Goal: Task Accomplishment & Management: Manage account settings

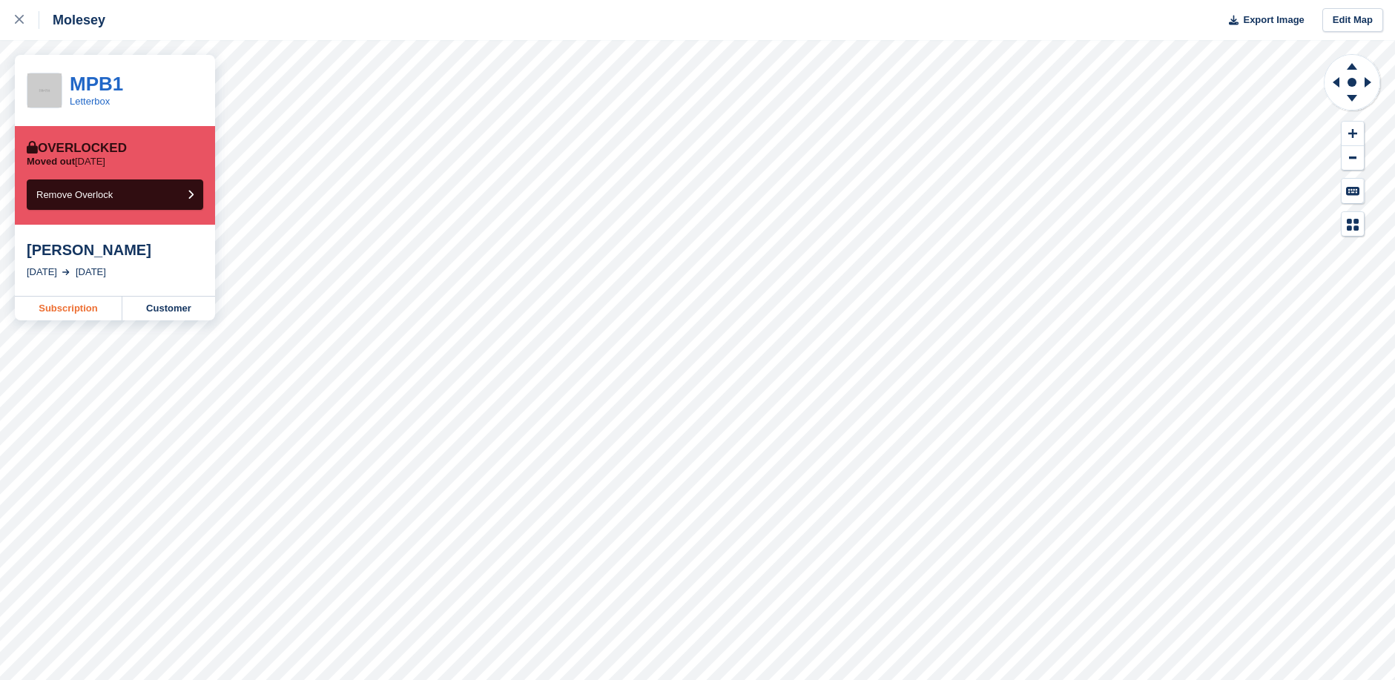
click at [93, 312] on link "Subscription" at bounding box center [69, 309] width 108 height 24
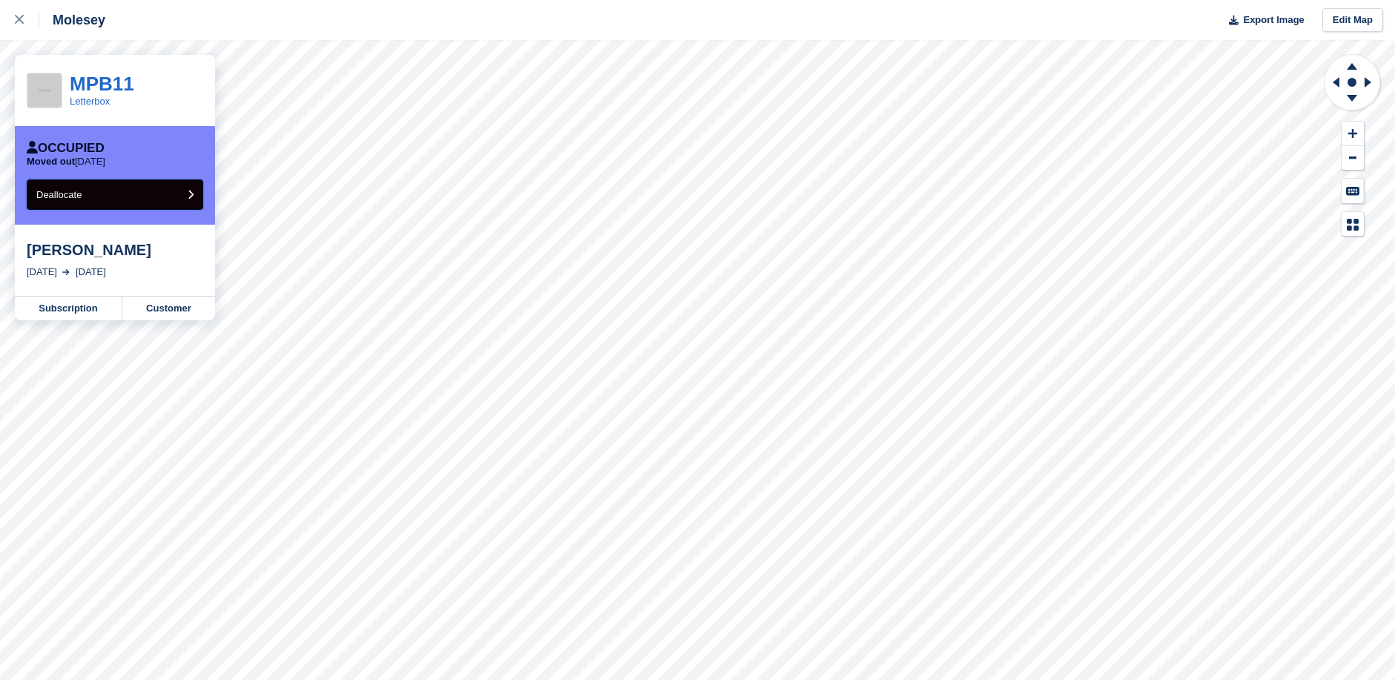
click at [157, 196] on button "Deallocate" at bounding box center [115, 194] width 177 height 30
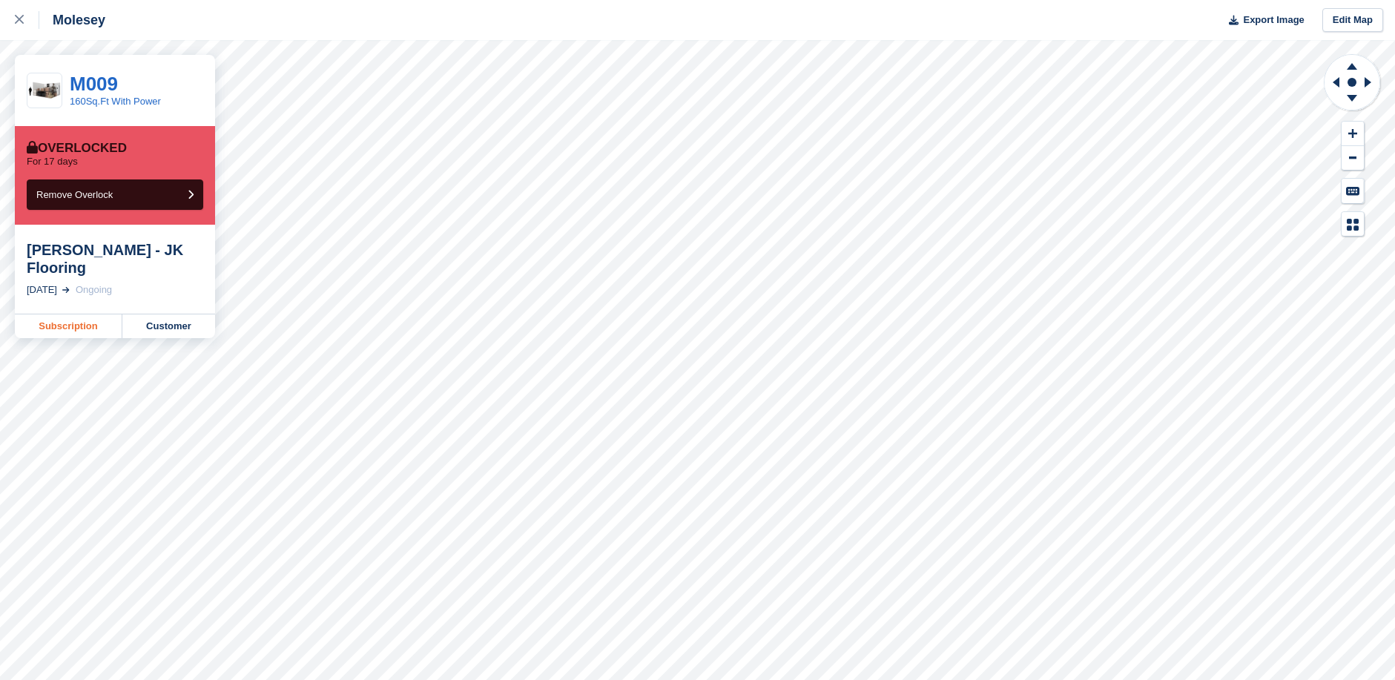
click at [90, 314] on link "Subscription" at bounding box center [69, 326] width 108 height 24
click at [172, 314] on link "Customer" at bounding box center [168, 326] width 93 height 24
click at [159, 332] on link "Customer" at bounding box center [168, 344] width 93 height 24
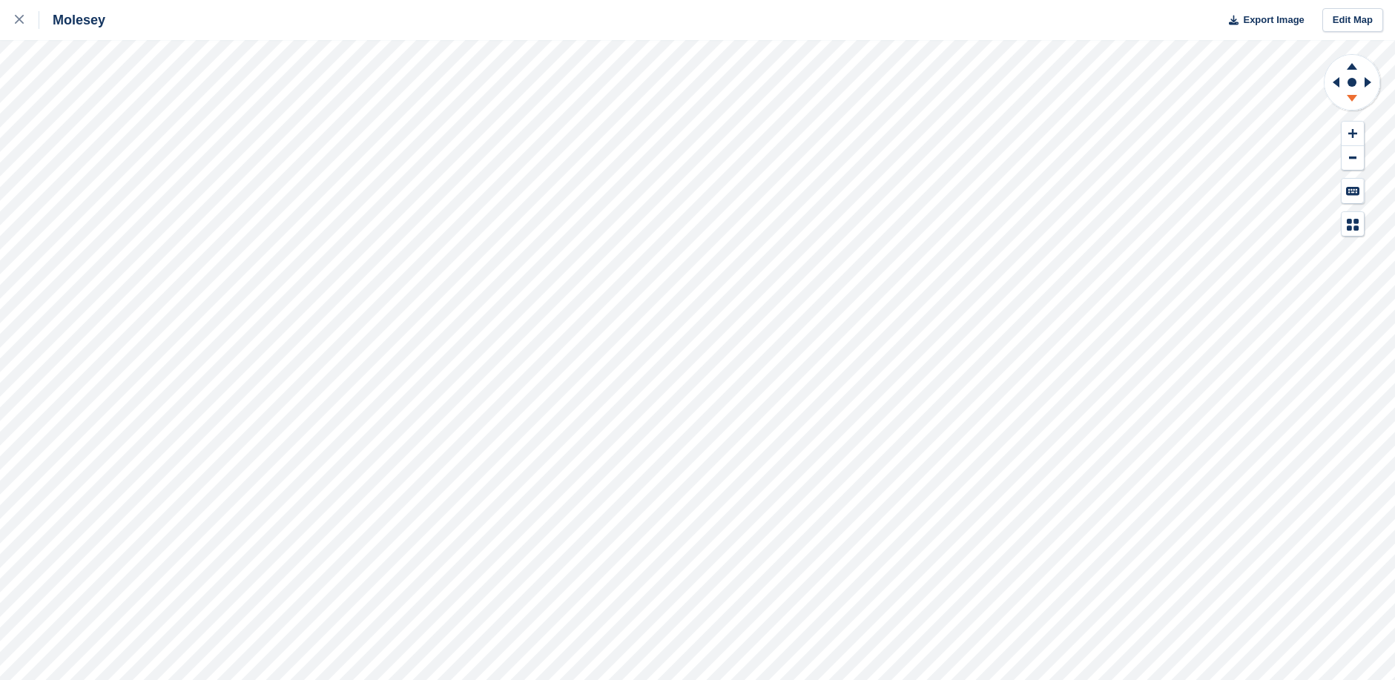
click at [1354, 98] on icon at bounding box center [1352, 98] width 10 height 7
click at [1370, 84] on icon at bounding box center [1370, 82] width 19 height 39
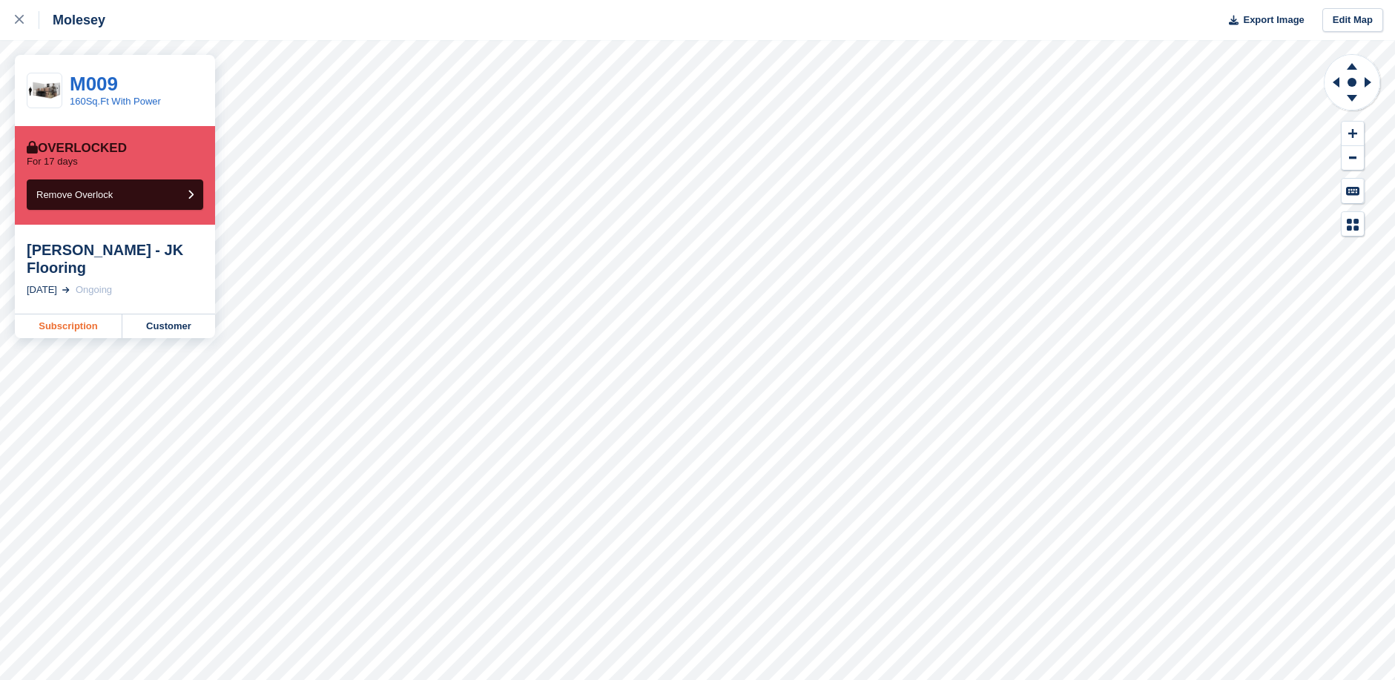
click at [82, 314] on link "Subscription" at bounding box center [69, 326] width 108 height 24
click at [118, 191] on button "Remove Overlock" at bounding box center [115, 194] width 177 height 30
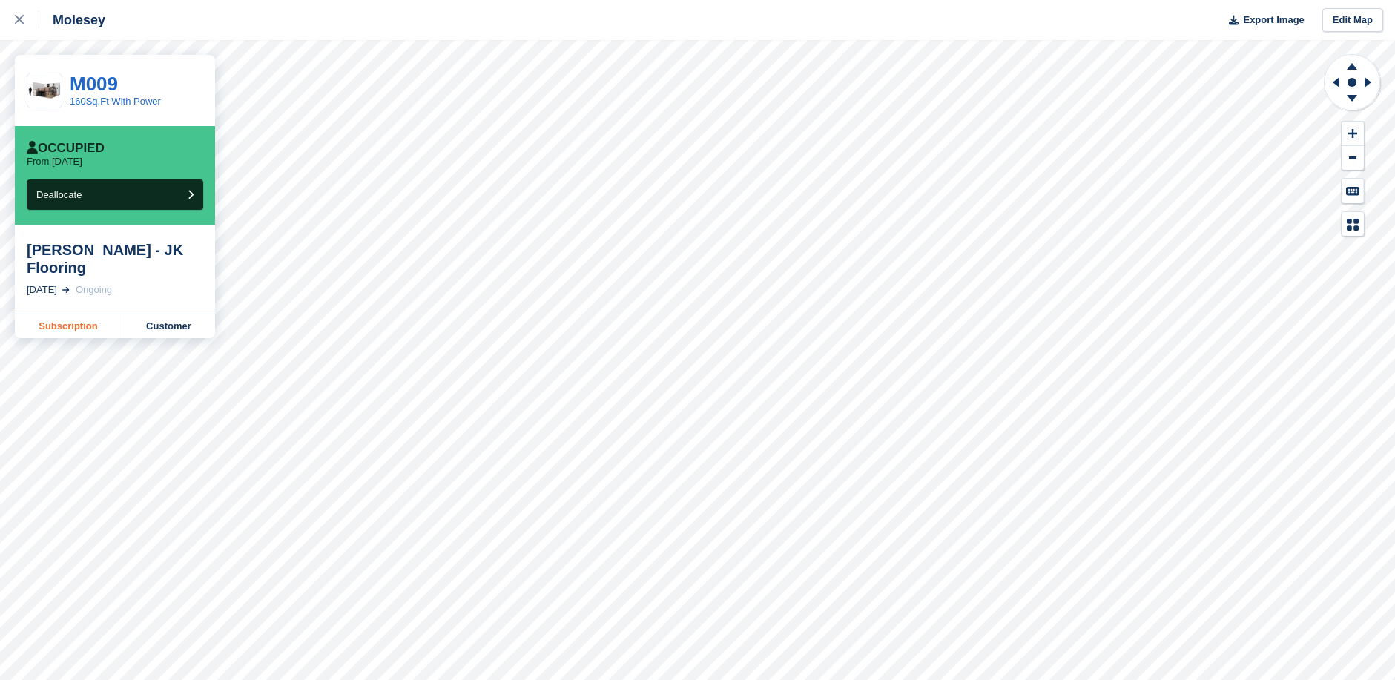
click at [82, 314] on link "Subscription" at bounding box center [69, 326] width 108 height 24
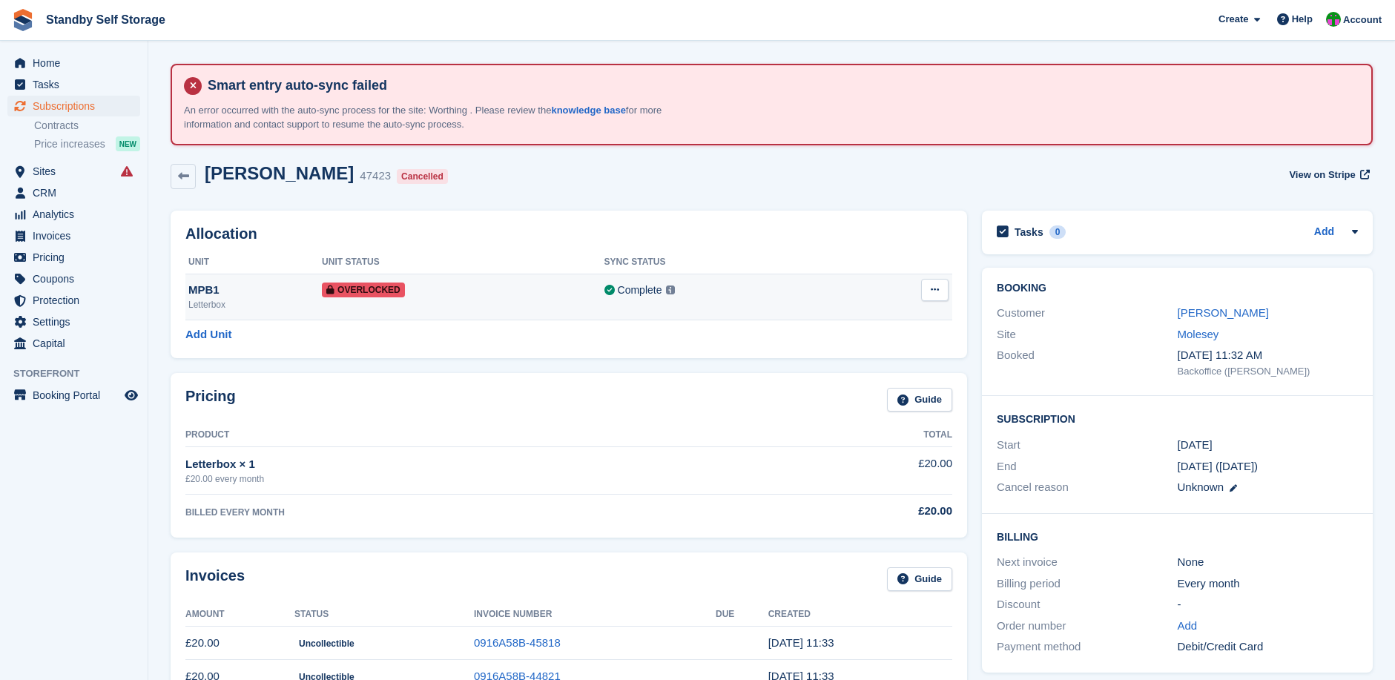
click at [933, 291] on icon at bounding box center [935, 290] width 8 height 10
click at [883, 318] on p "Remove Overlock" at bounding box center [877, 318] width 129 height 19
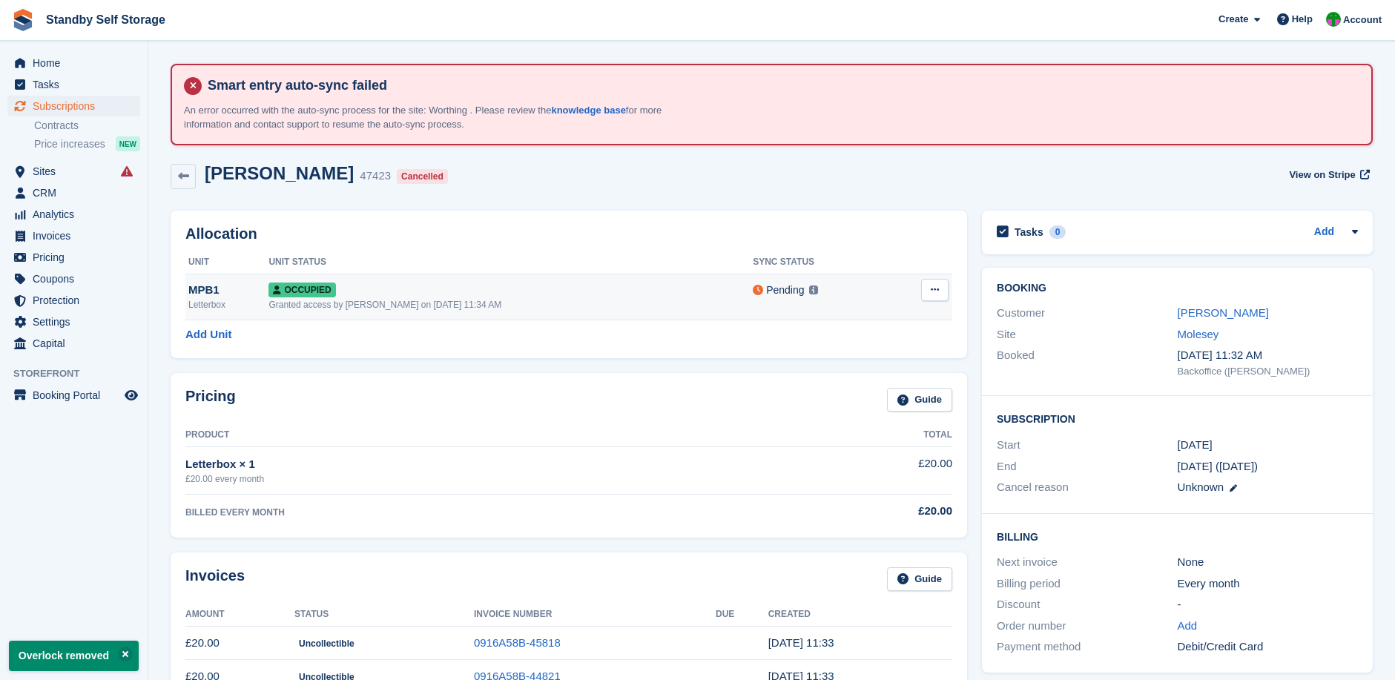
click at [939, 291] on icon at bounding box center [935, 290] width 8 height 10
click at [852, 353] on p "Deallocate" at bounding box center [877, 350] width 129 height 19
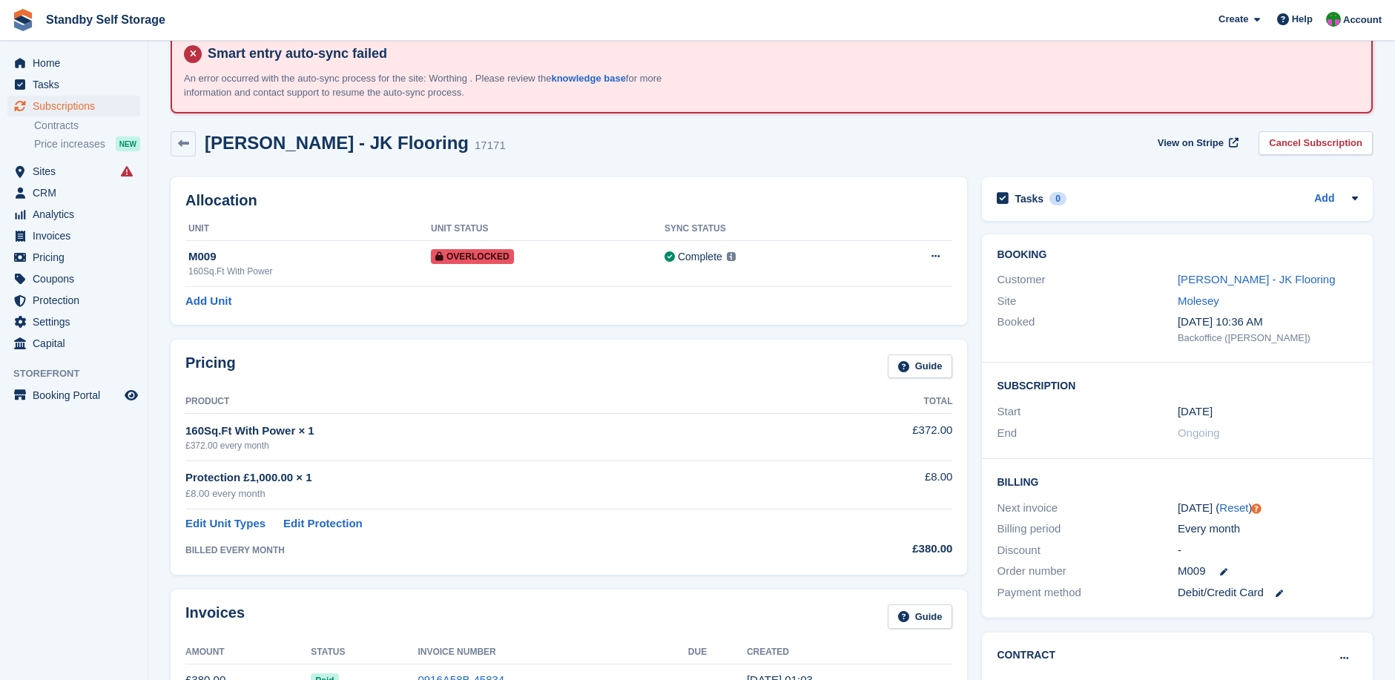
scroll to position [24, 0]
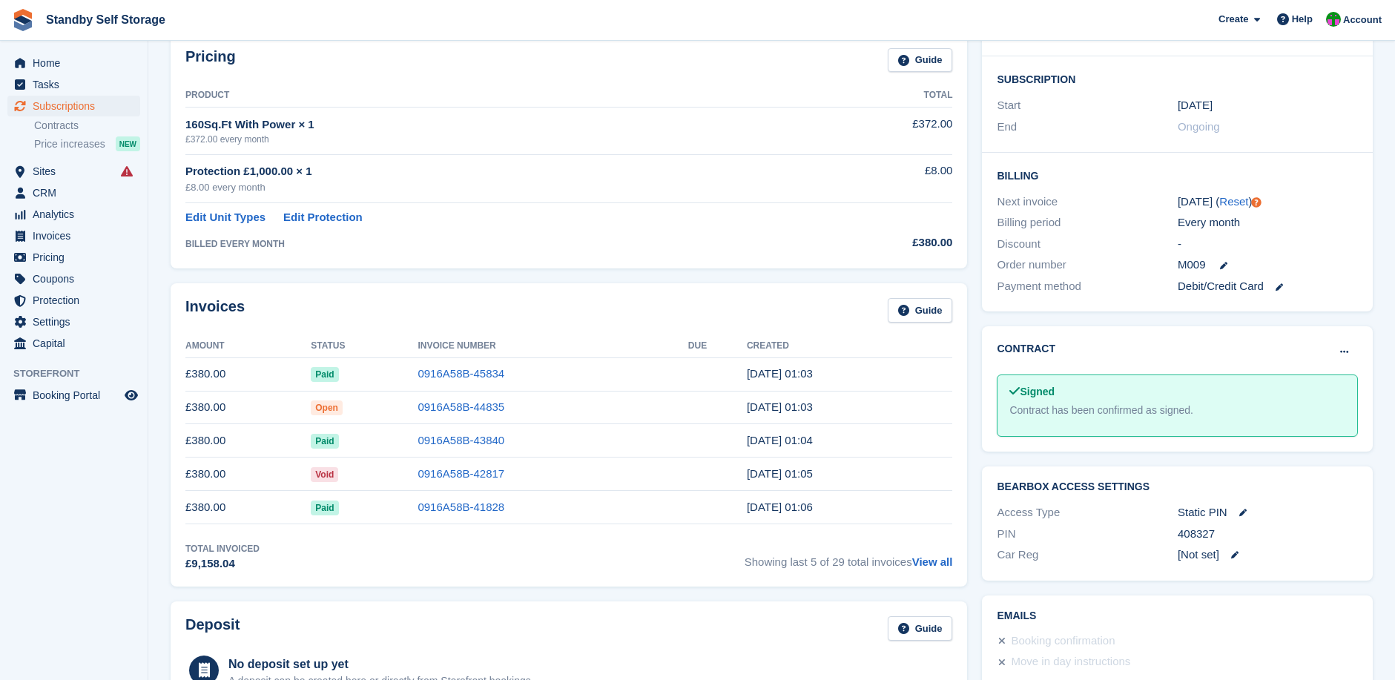
scroll to position [346, 0]
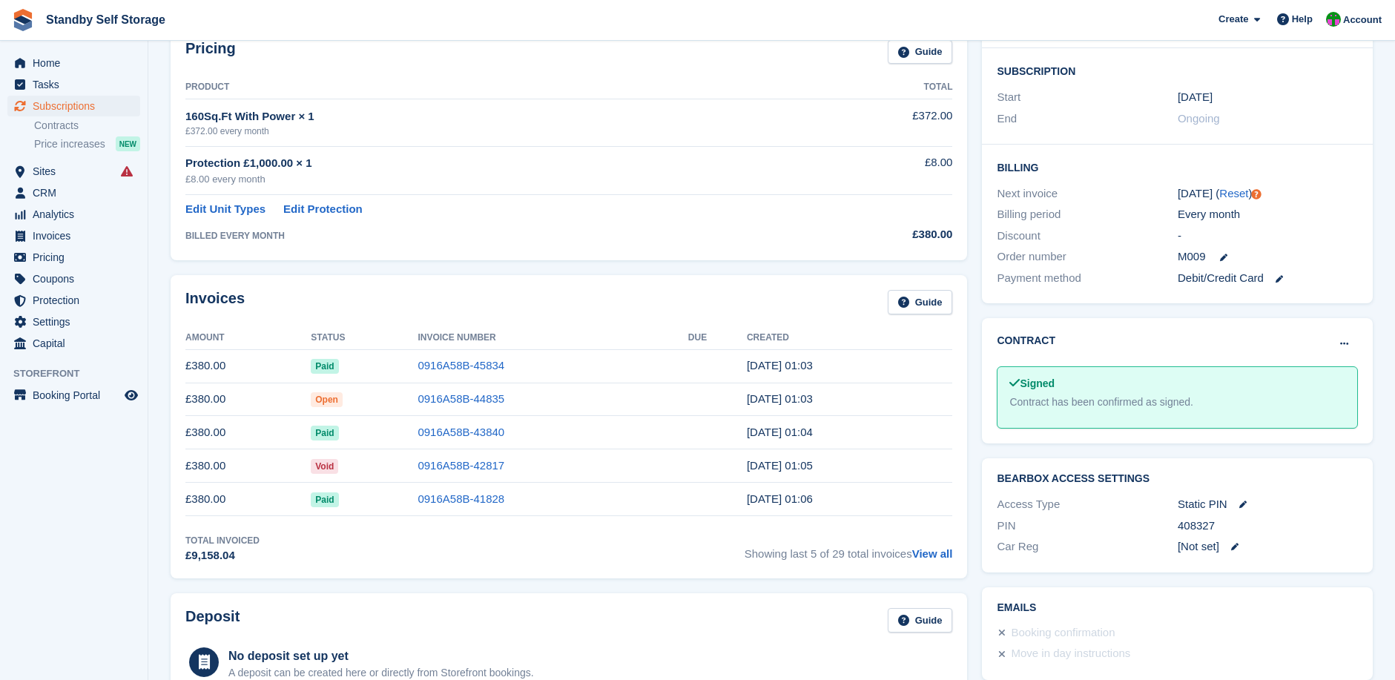
click at [94, 520] on aside "Home Tasks Subscriptions Subscriptions Subscriptions Contracts Price increases …" at bounding box center [74, 344] width 148 height 606
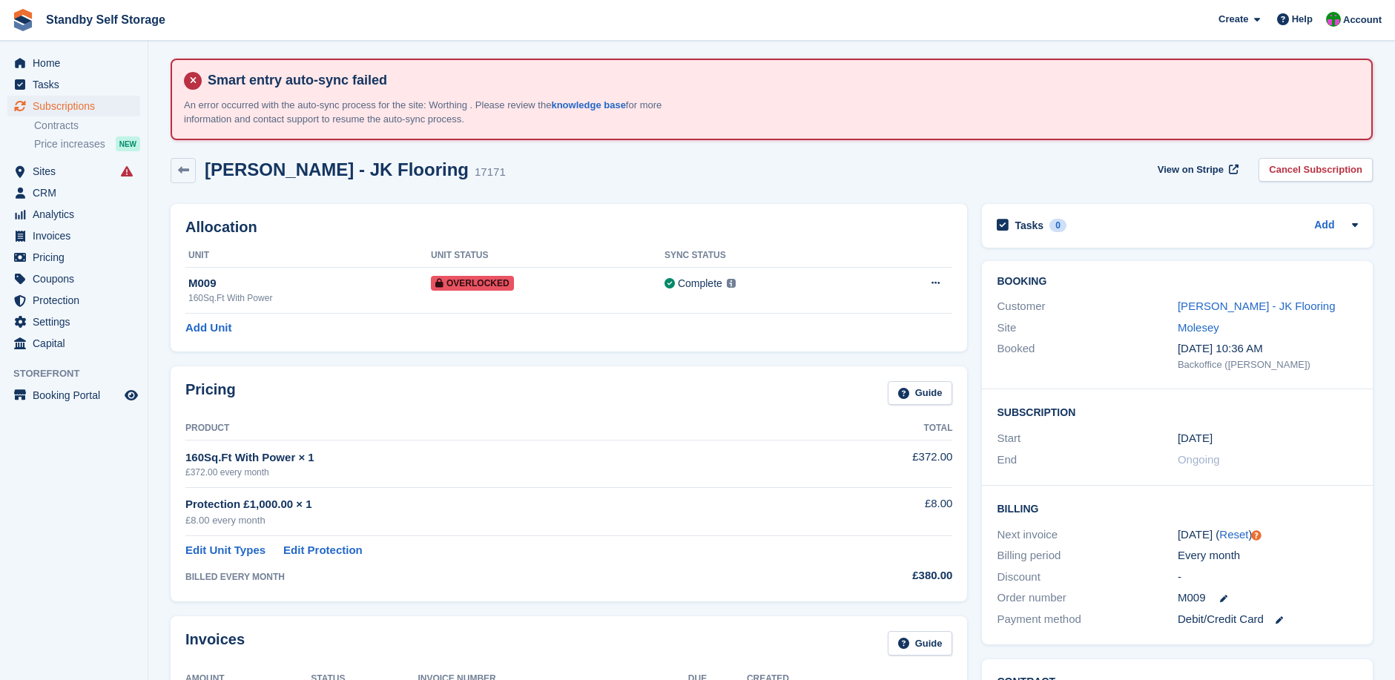
scroll to position [0, 0]
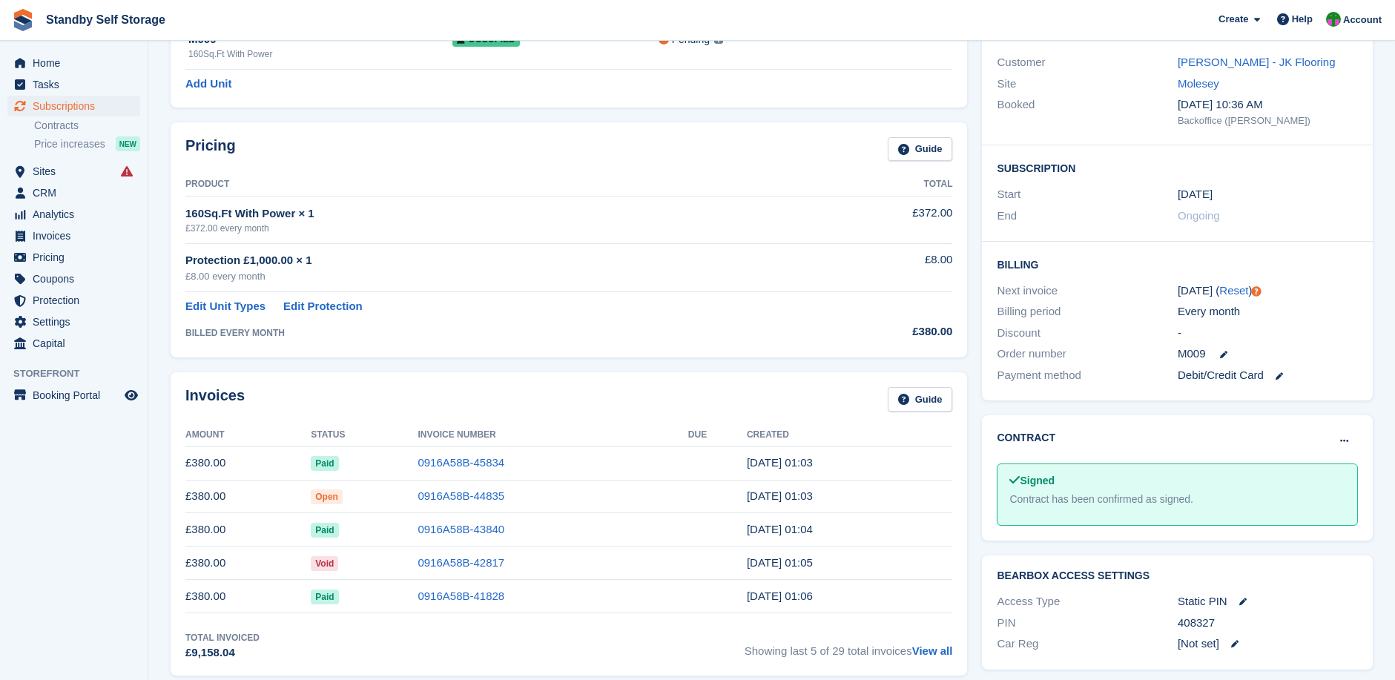
scroll to position [272, 0]
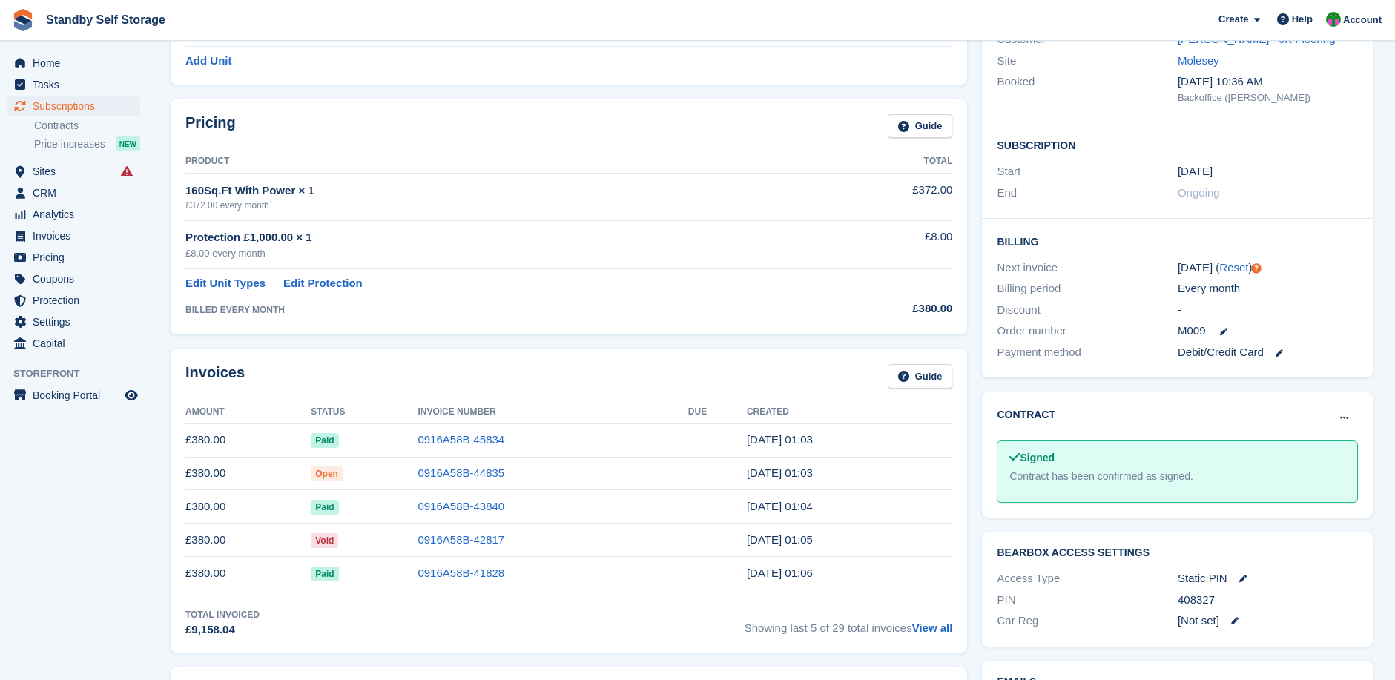
click at [406, 472] on td "Open" at bounding box center [364, 473] width 107 height 33
click at [436, 472] on link "0916A58B-44835" at bounding box center [461, 473] width 87 height 13
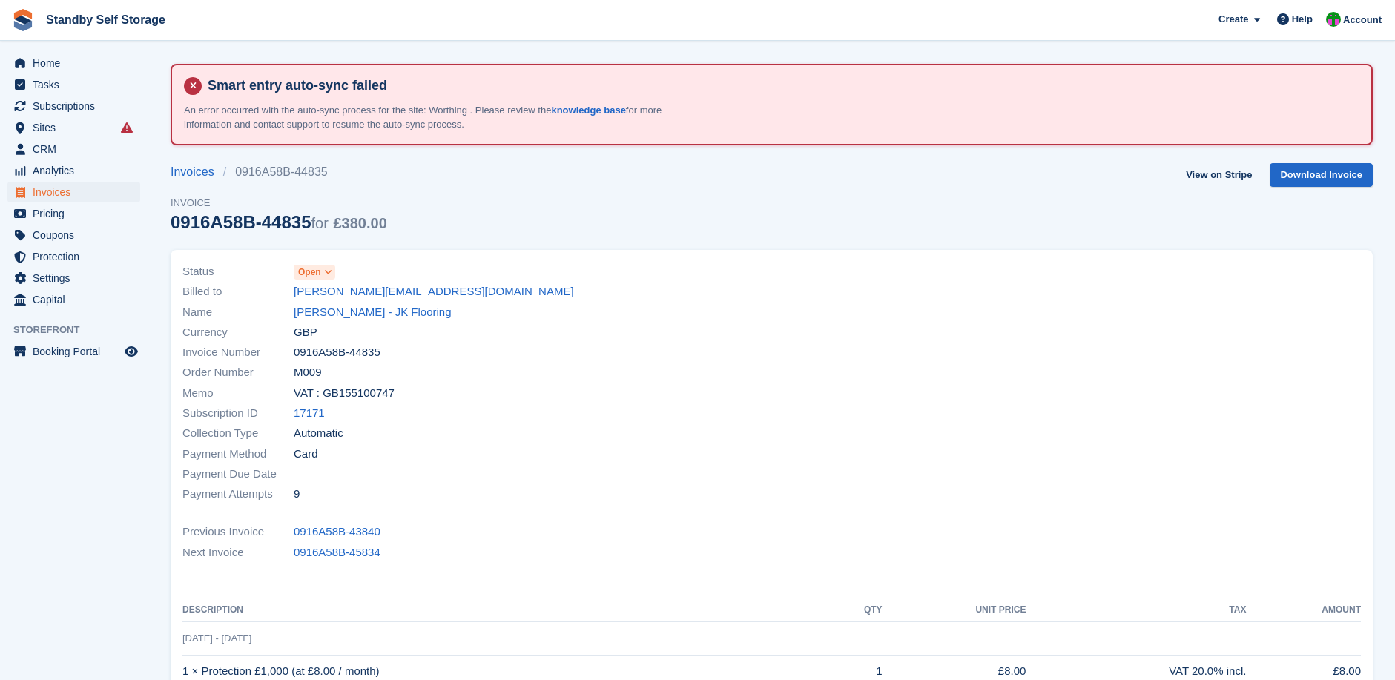
click at [330, 271] on icon at bounding box center [328, 272] width 8 height 9
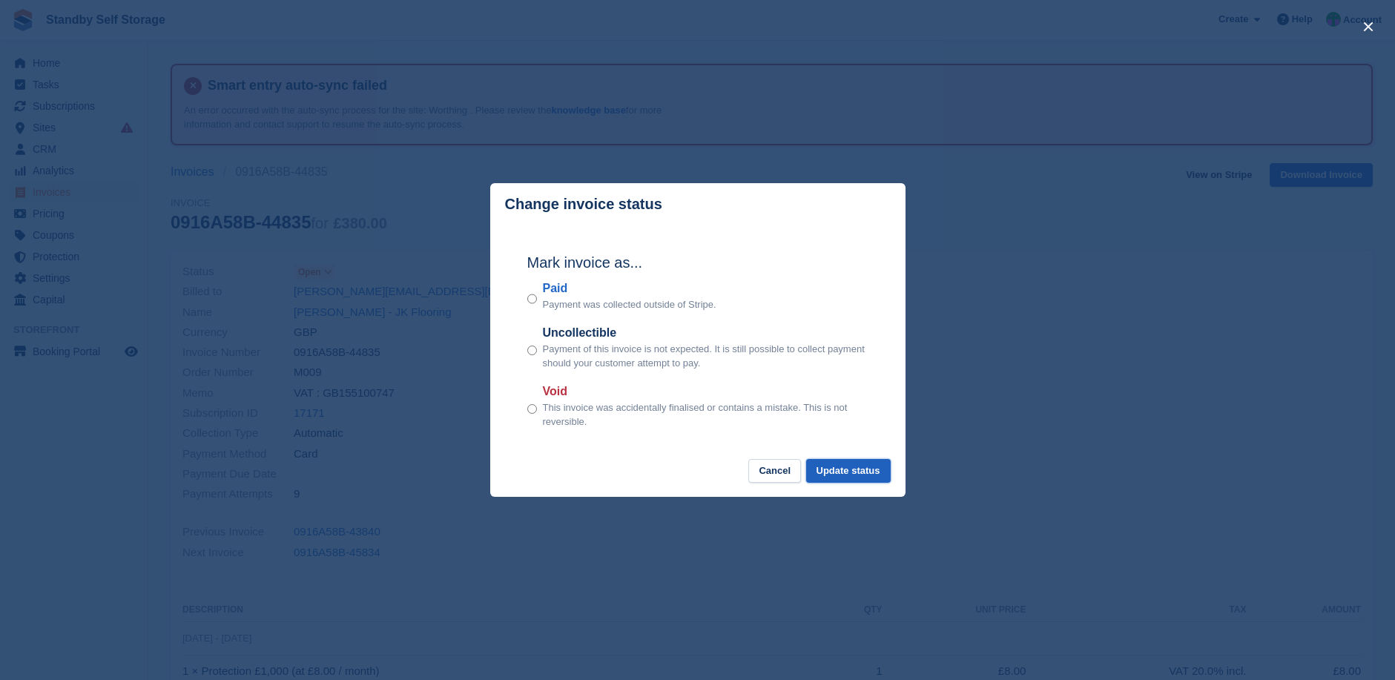
click at [849, 471] on button "Update status" at bounding box center [848, 471] width 85 height 24
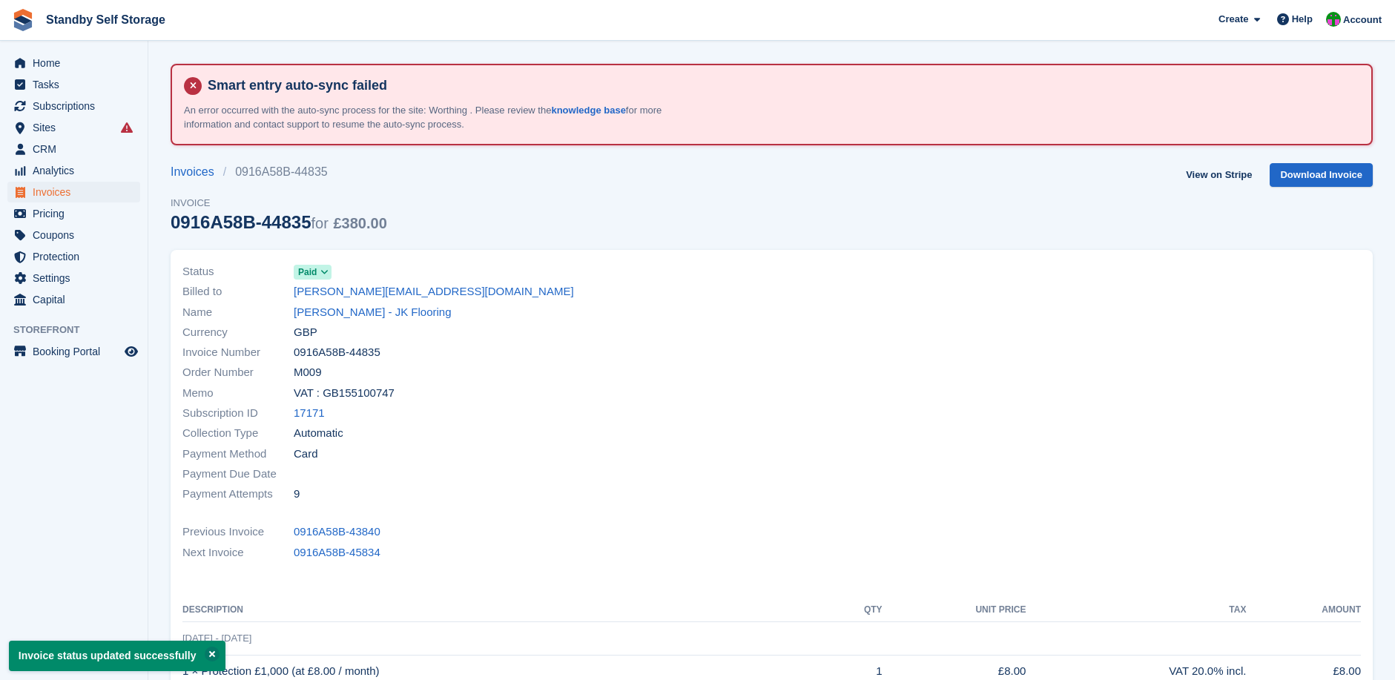
click at [721, 426] on div "Collection Type Automatic" at bounding box center [472, 434] width 581 height 20
